Goal: Transaction & Acquisition: Download file/media

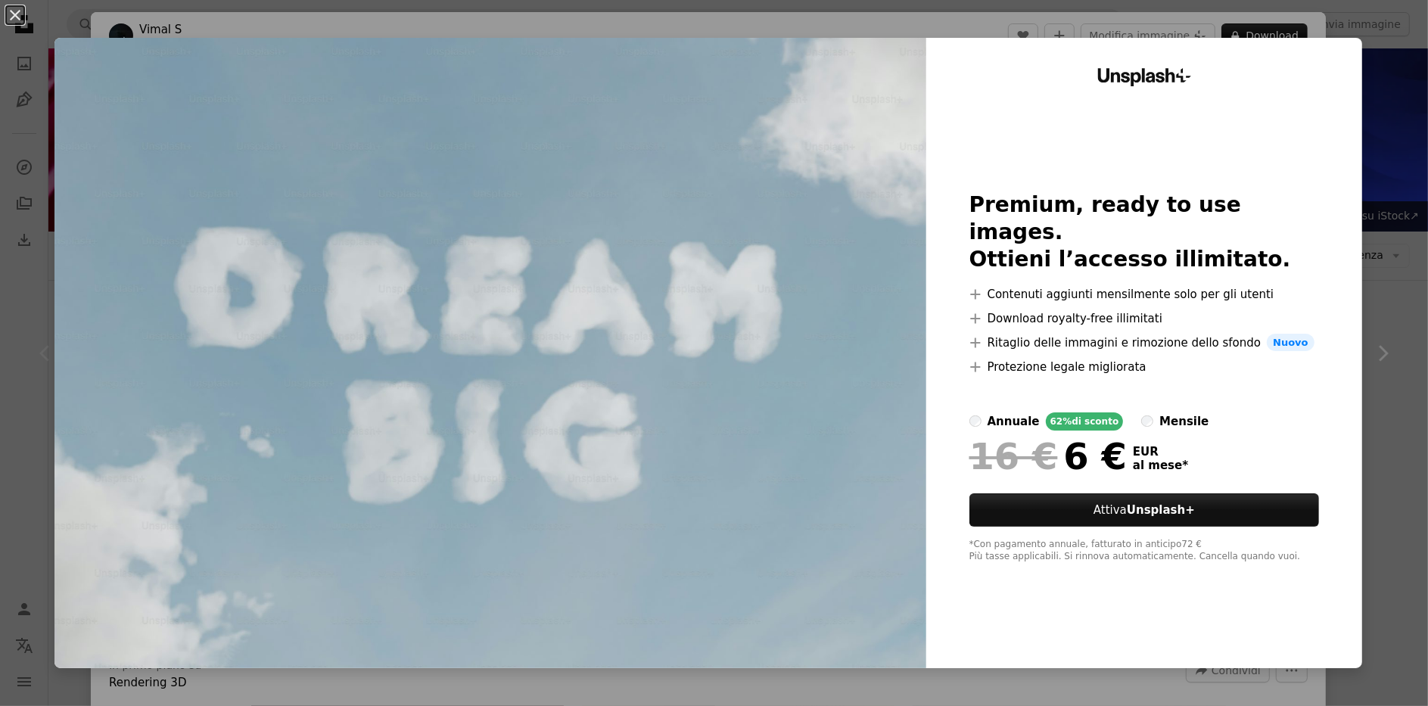
click at [1375, 77] on div "An X shape Unsplash+ Premium, ready to use images. Ottieni l’accesso illimitato…" at bounding box center [714, 353] width 1428 height 706
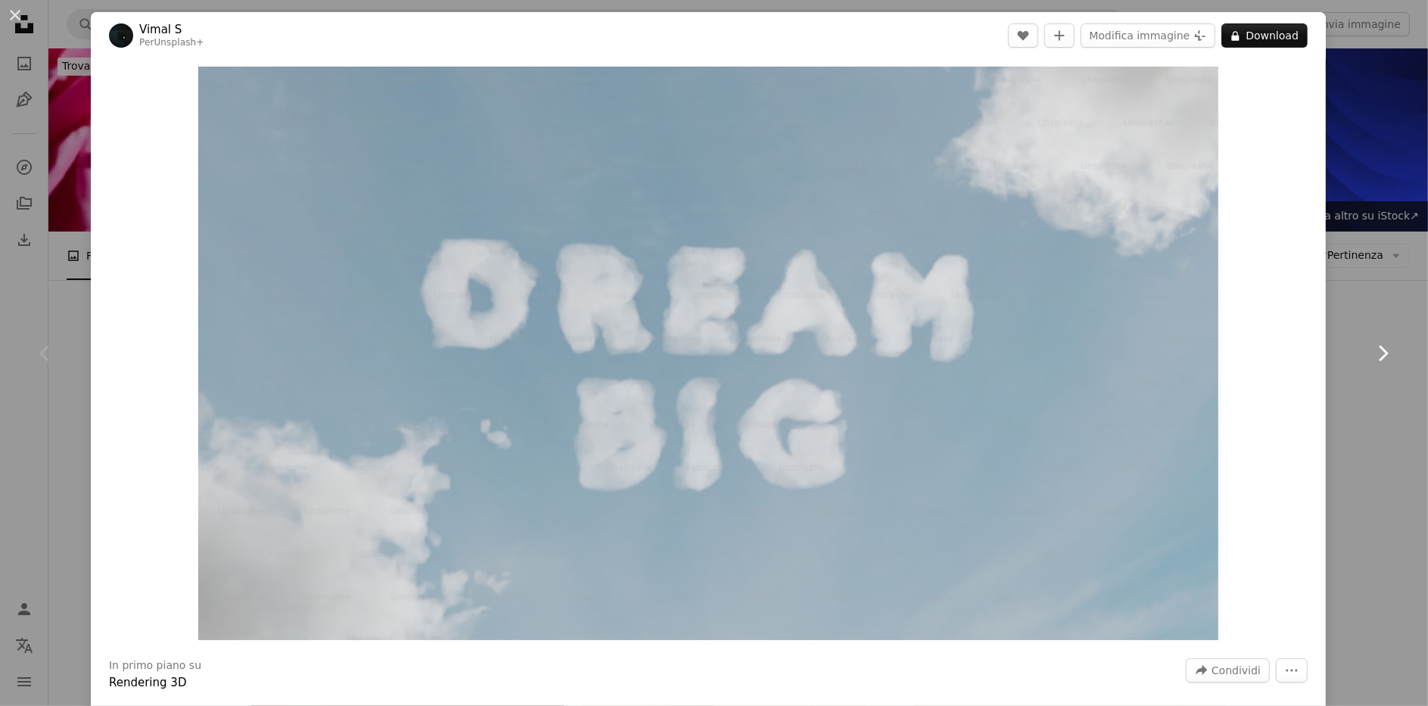
click at [1380, 350] on icon "Chevron right" at bounding box center [1383, 353] width 24 height 24
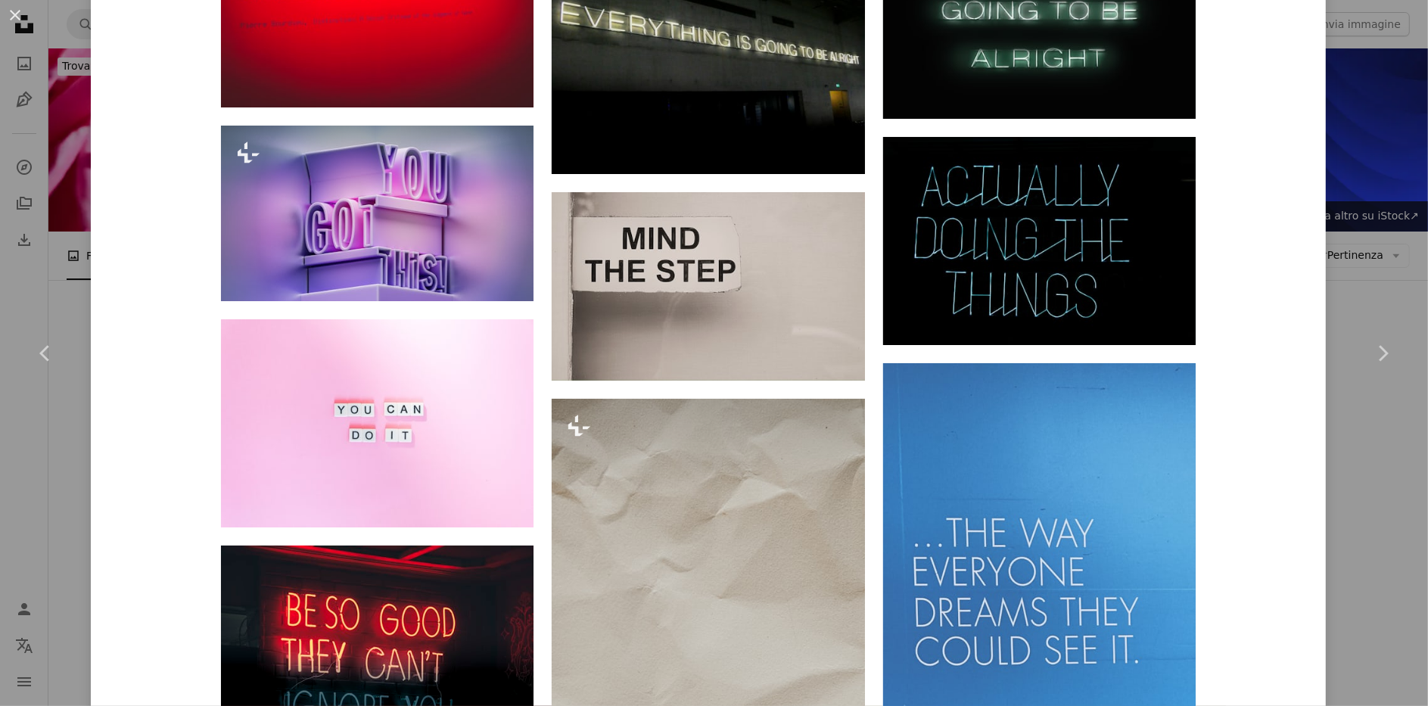
scroll to position [4040, 0]
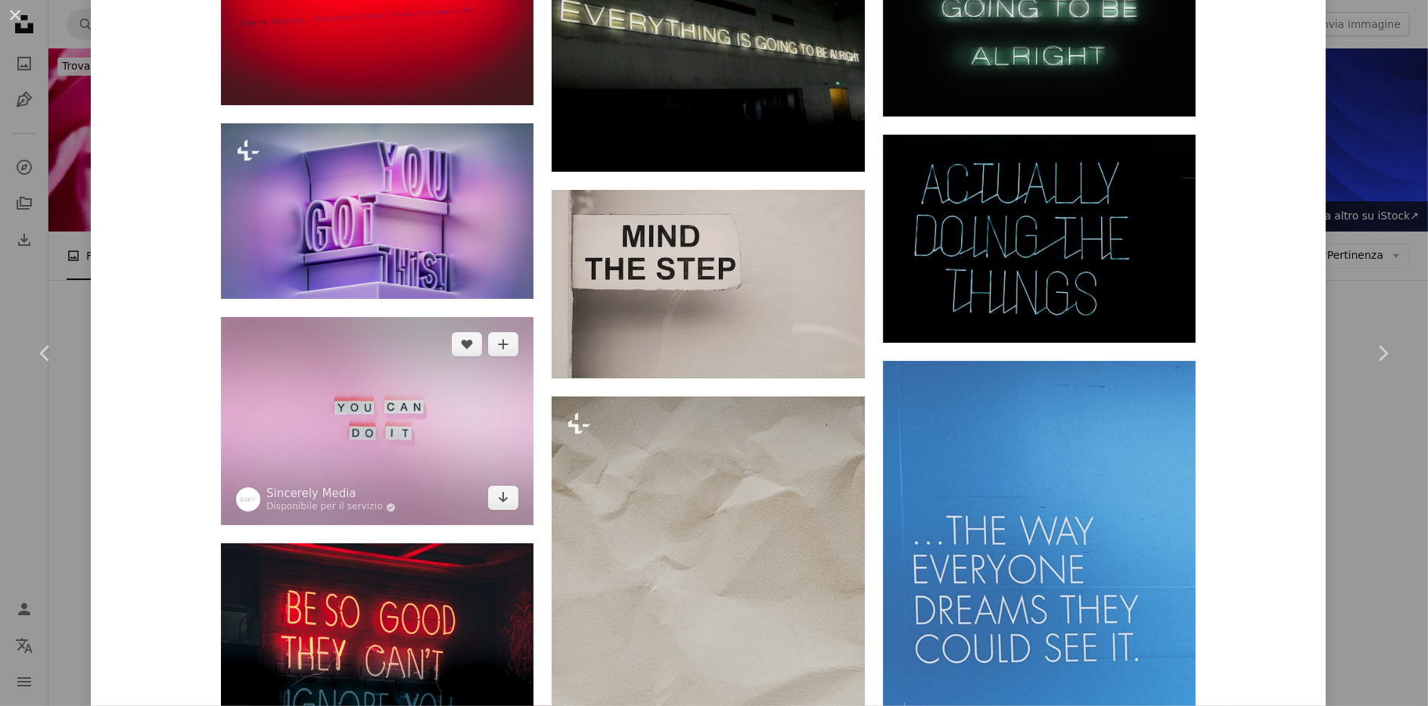
click at [440, 413] on img at bounding box center [377, 421] width 313 height 208
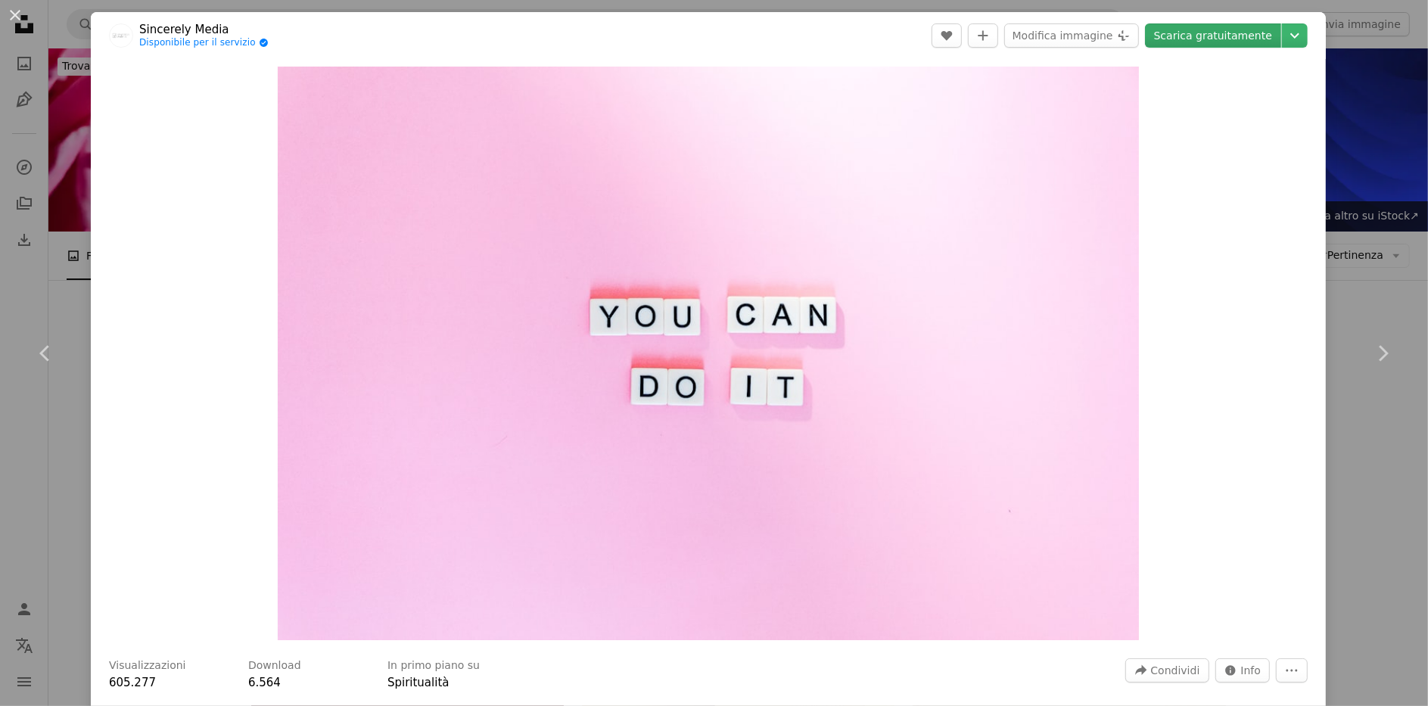
click at [1170, 31] on link "Scarica gratuitamente" at bounding box center [1213, 35] width 136 height 24
